Goal: Check status: Check status

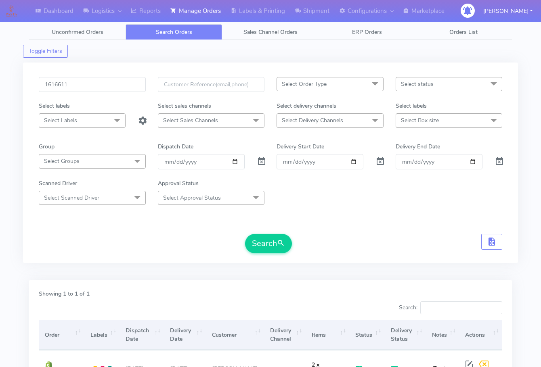
click at [105, 84] on input "1616611" at bounding box center [92, 84] width 107 height 15
click at [267, 239] on button "Search" at bounding box center [268, 243] width 47 height 19
click at [91, 78] on input "1616001A" at bounding box center [92, 84] width 107 height 15
paste input "738"
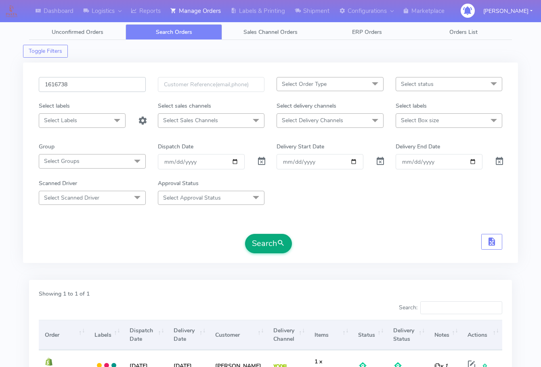
type input "1616738"
click at [260, 237] on button "Search" at bounding box center [268, 243] width 47 height 19
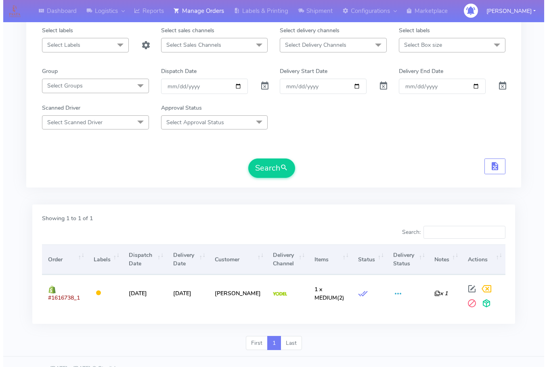
scroll to position [89, 0]
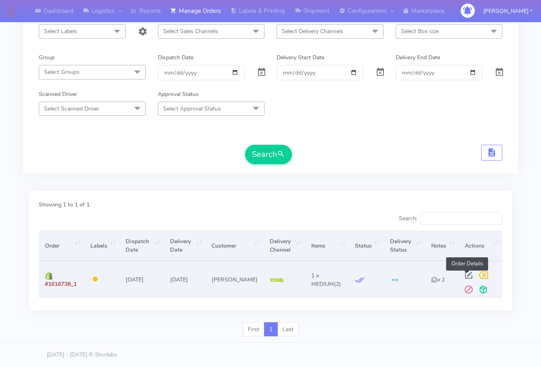
click at [471, 273] on span at bounding box center [469, 277] width 15 height 8
select select "5"
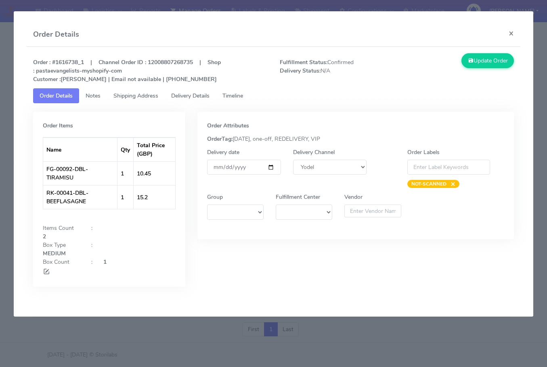
click at [183, 97] on span "Delivery Details" at bounding box center [190, 96] width 38 height 8
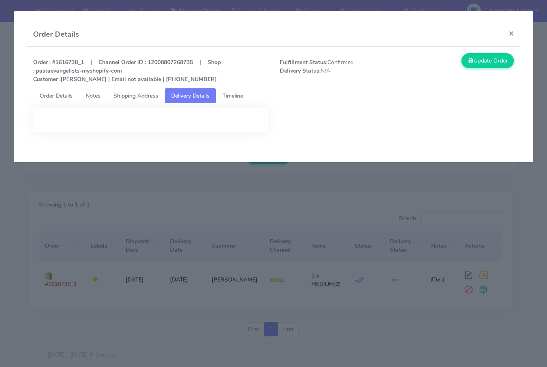
click at [123, 96] on span "Shipping Address" at bounding box center [135, 96] width 45 height 8
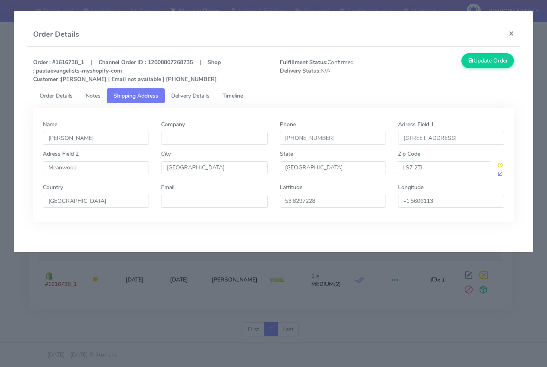
click at [90, 93] on span "Notes" at bounding box center [93, 96] width 15 height 8
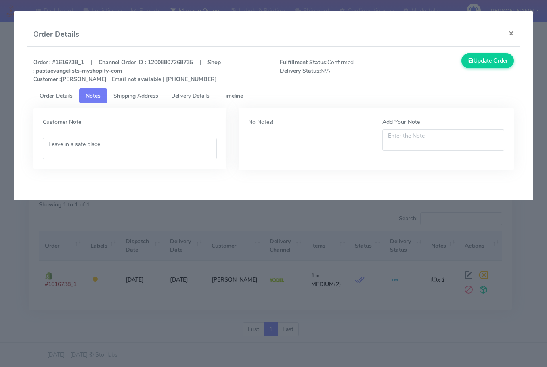
click at [55, 93] on span "Order Details" at bounding box center [56, 96] width 33 height 8
